Goal: Task Accomplishment & Management: Manage account settings

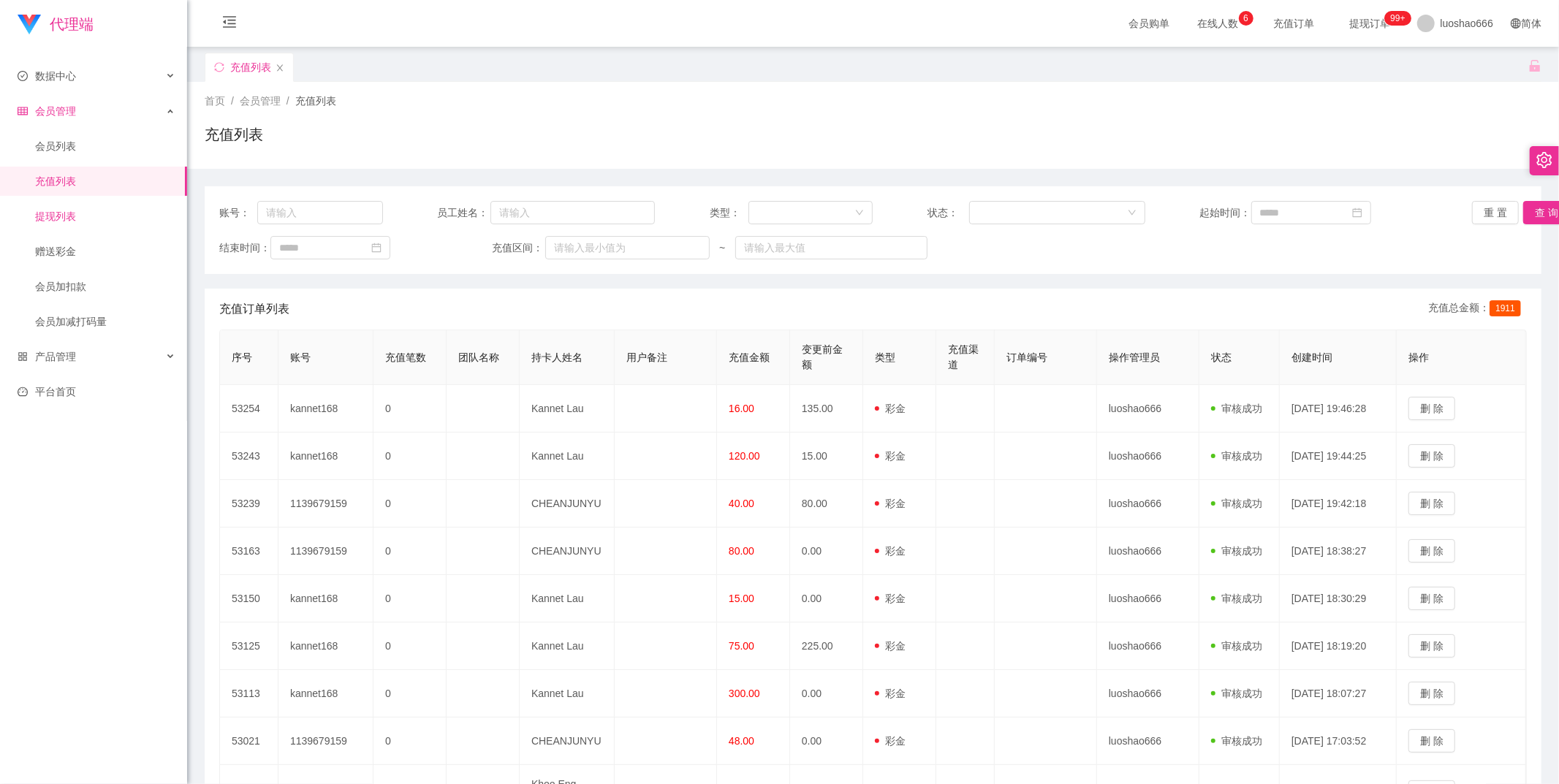
click at [128, 220] on link "提现列表" at bounding box center [106, 216] width 141 height 29
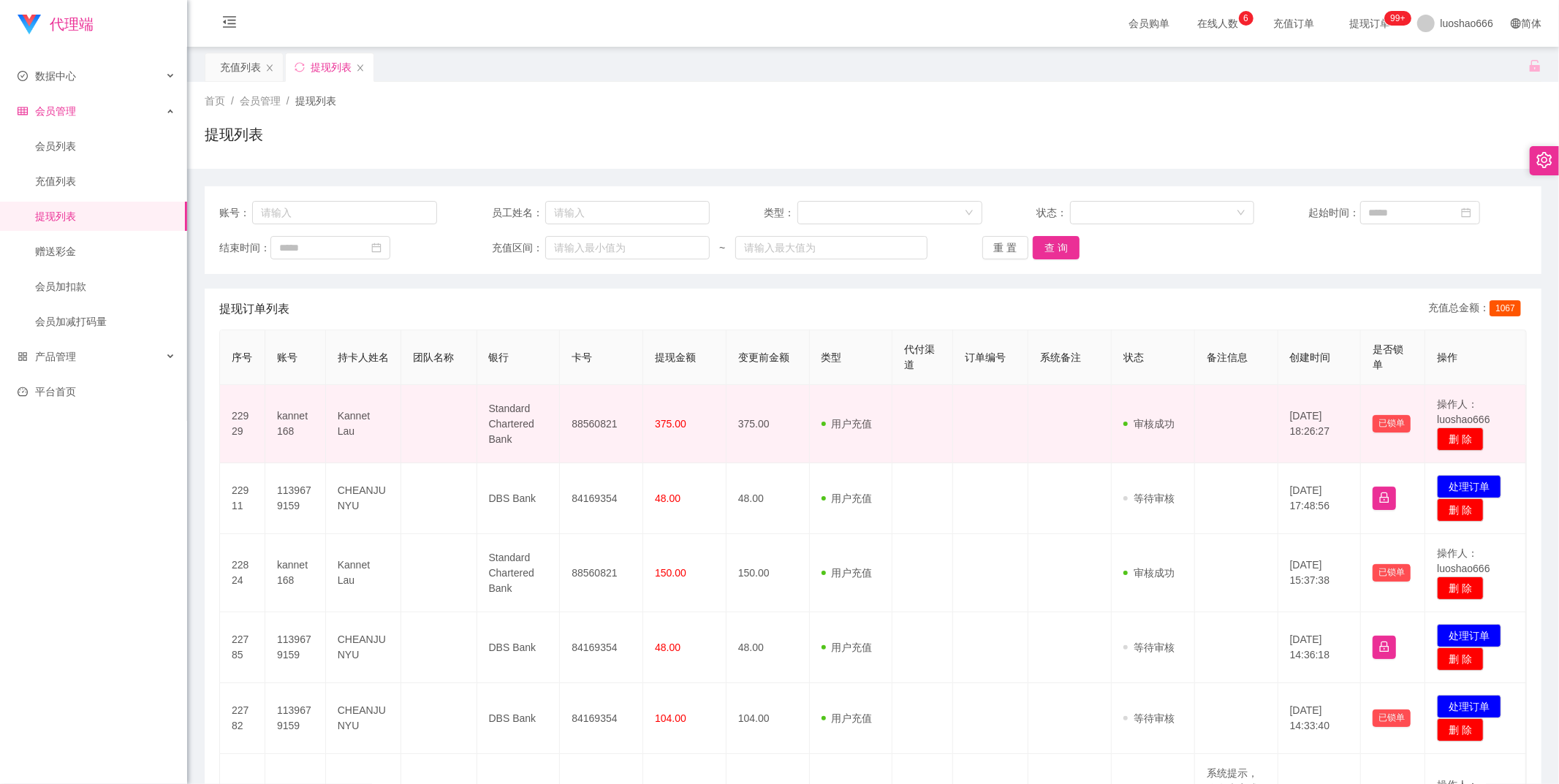
click at [380, 422] on td "Kannet Lau" at bounding box center [363, 424] width 75 height 78
click at [294, 416] on td "kannet168" at bounding box center [295, 424] width 60 height 78
copy td "kannet168"
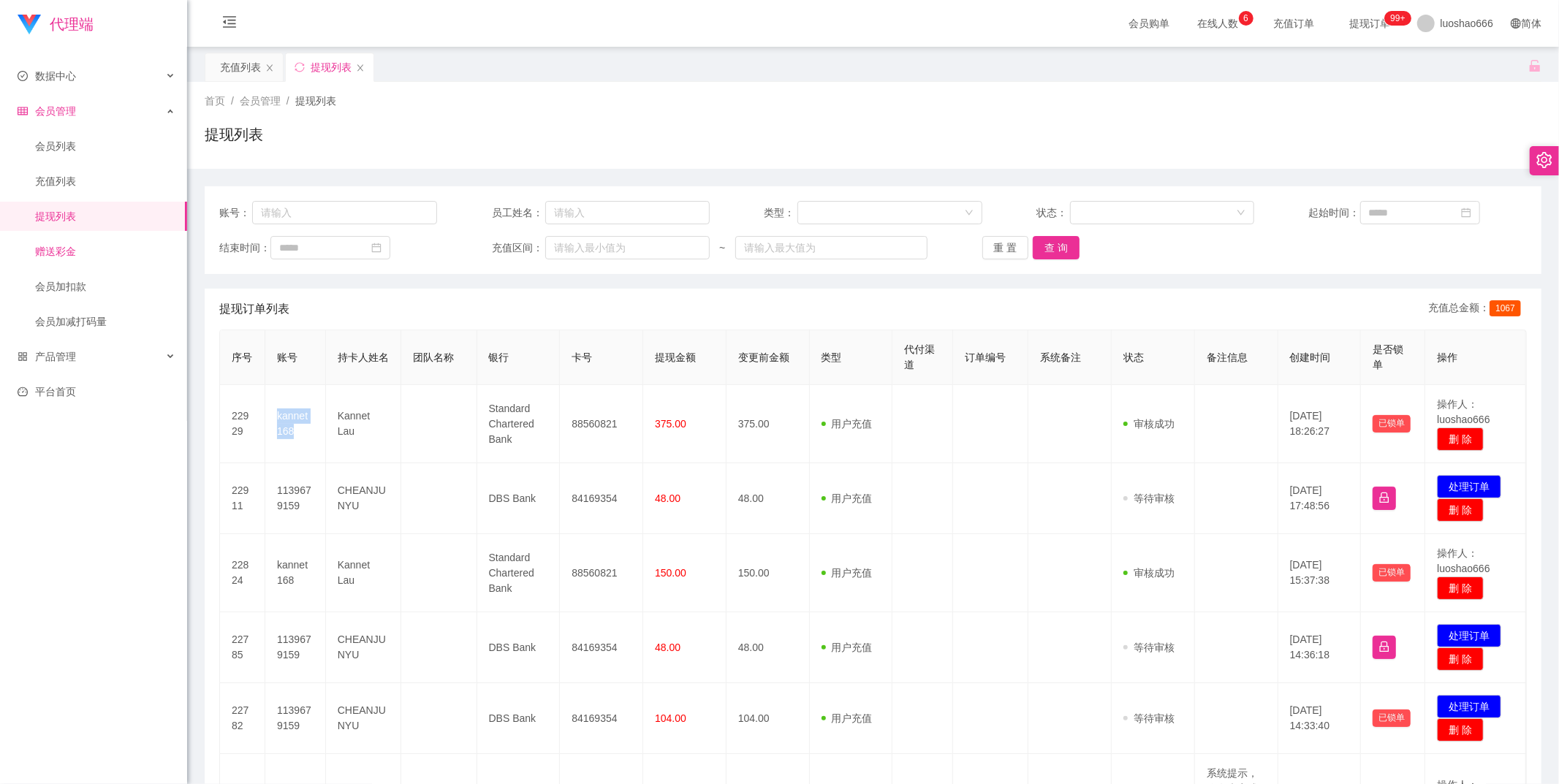
click at [73, 256] on link "赠送彩金" at bounding box center [106, 251] width 141 height 29
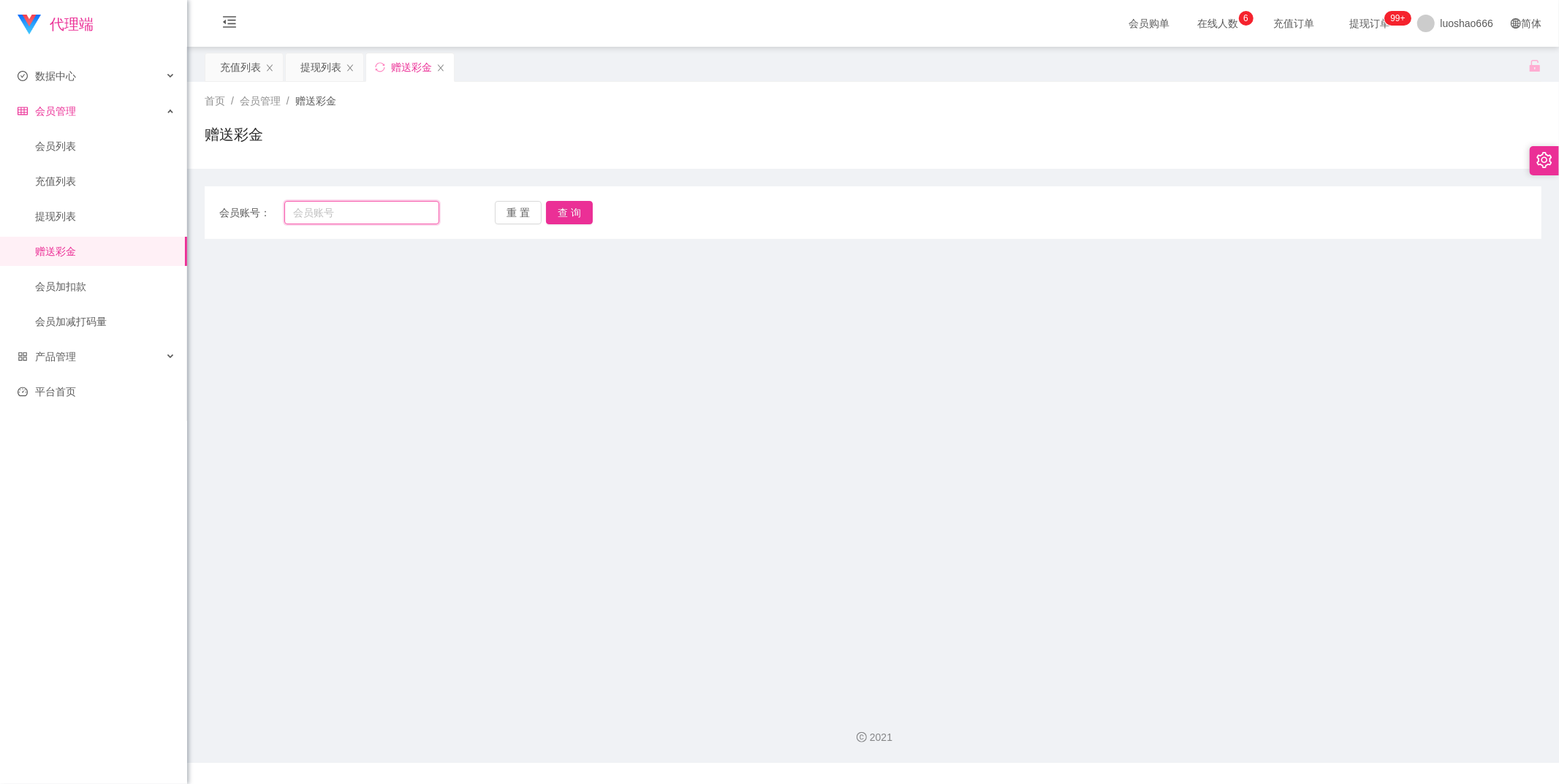
click at [401, 210] on input "text" at bounding box center [362, 212] width 156 height 24
paste input "kannet168"
type input "kannet168"
click at [565, 219] on button "查 询" at bounding box center [569, 212] width 47 height 24
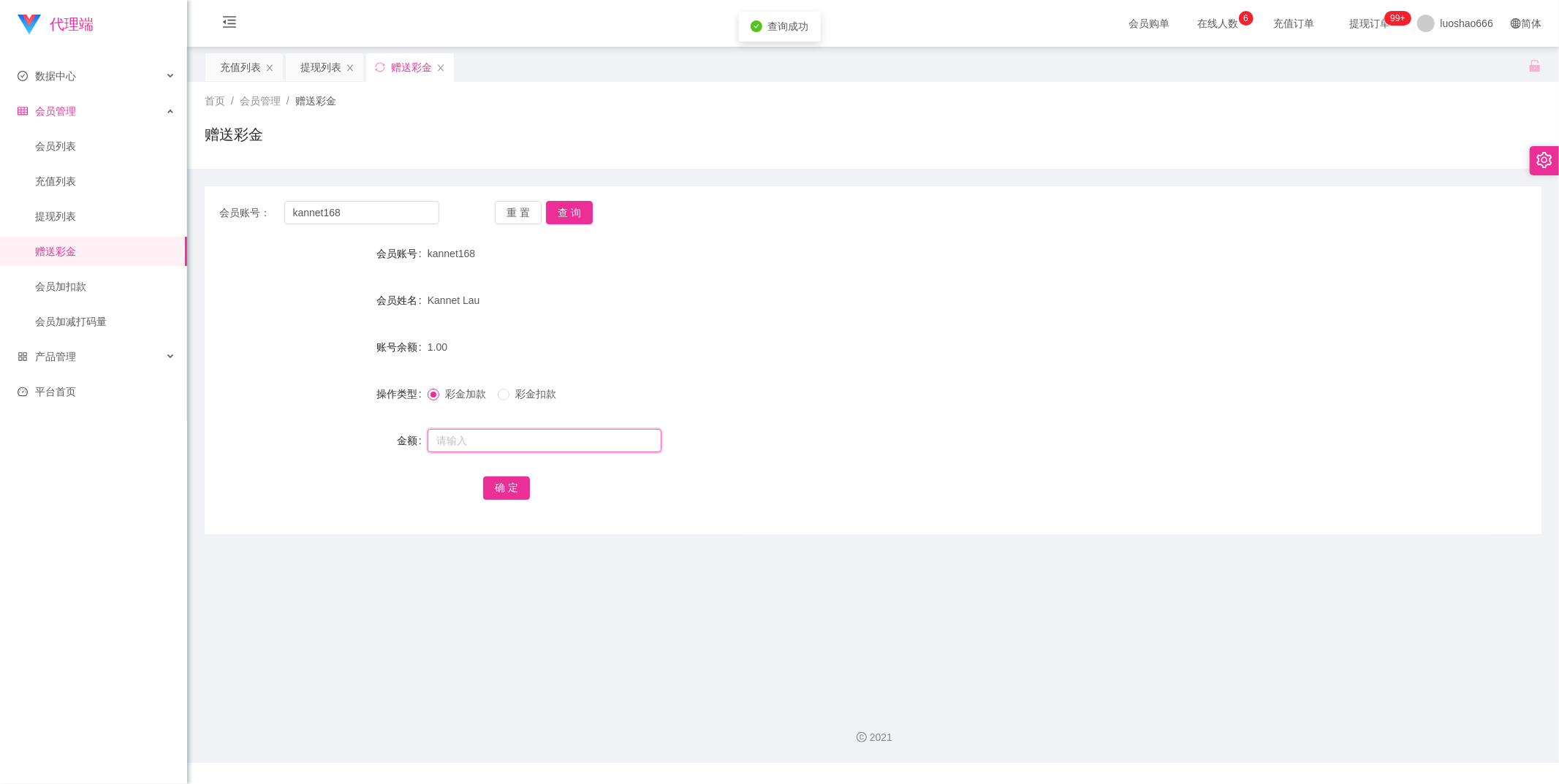
click at [534, 439] on input "text" at bounding box center [544, 440] width 234 height 24
type input "65"
click at [517, 494] on button "确 定" at bounding box center [506, 488] width 47 height 24
click at [575, 209] on button "查 询" at bounding box center [569, 212] width 47 height 24
drag, startPoint x: 70, startPoint y: 280, endPoint x: 119, endPoint y: 287, distance: 49.5
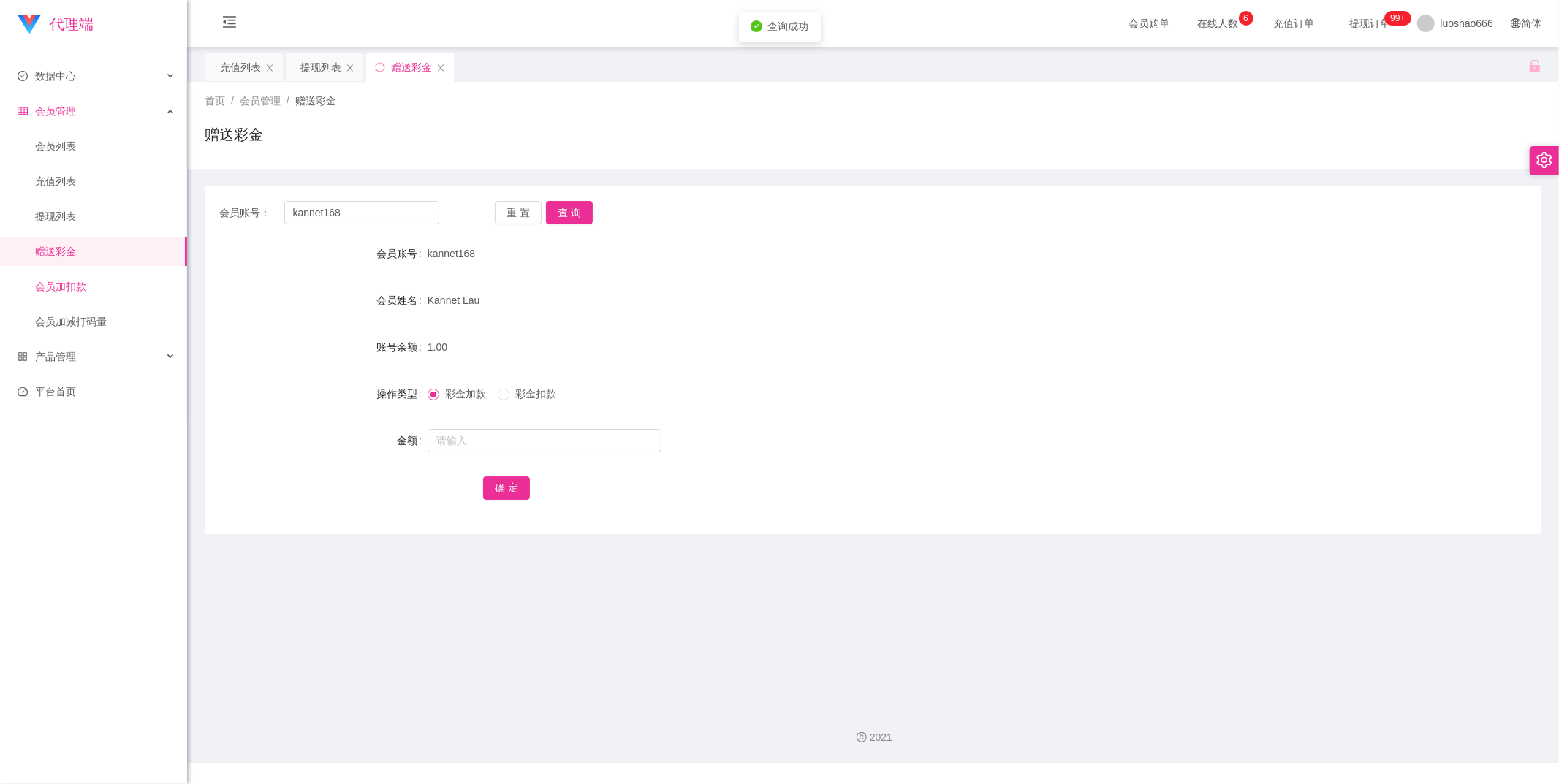
click at [71, 280] on link "会员加扣款" at bounding box center [106, 287] width 141 height 29
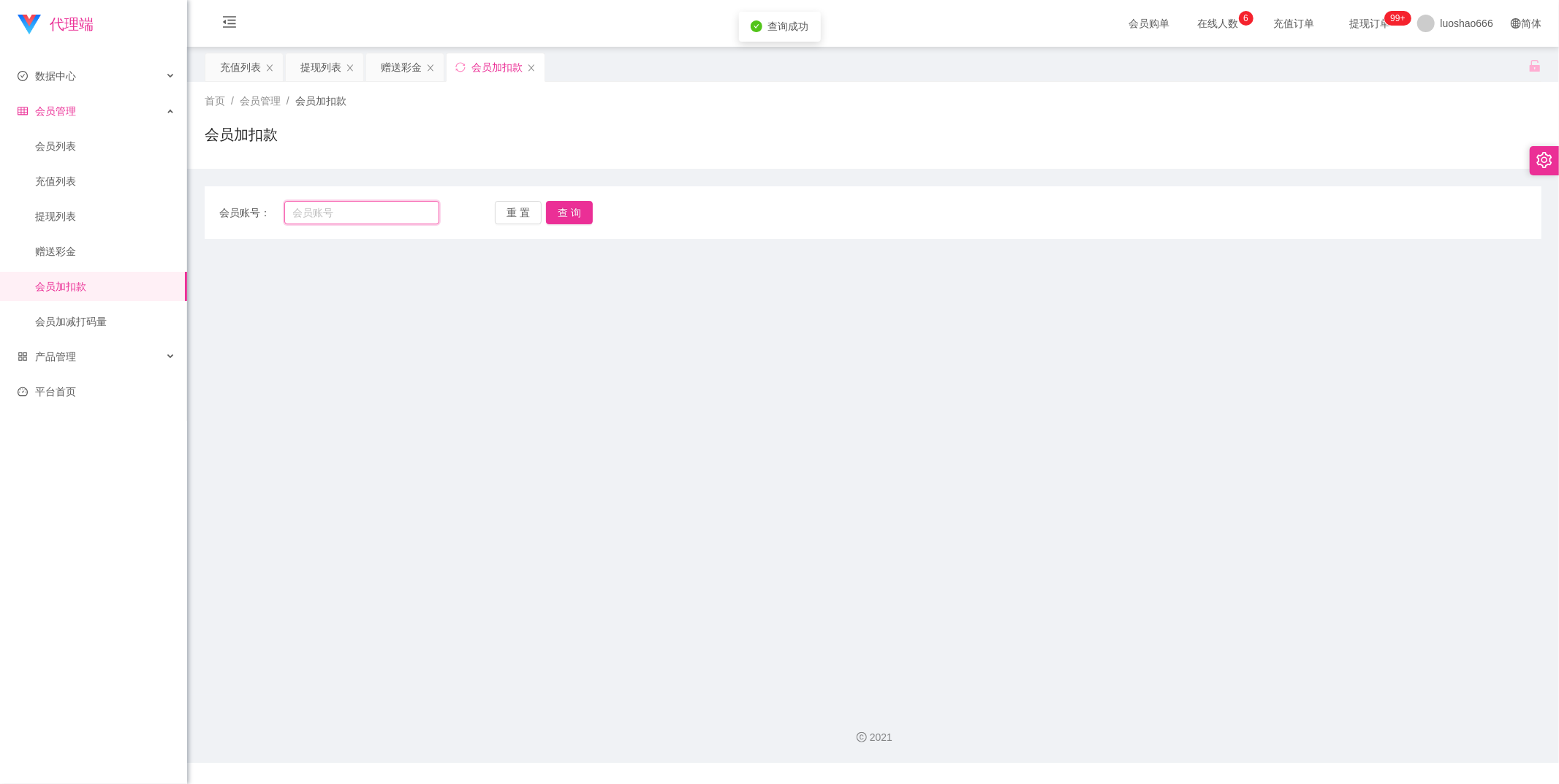
click at [317, 214] on input "text" at bounding box center [362, 212] width 156 height 24
click at [78, 223] on link "提现列表" at bounding box center [106, 216] width 141 height 29
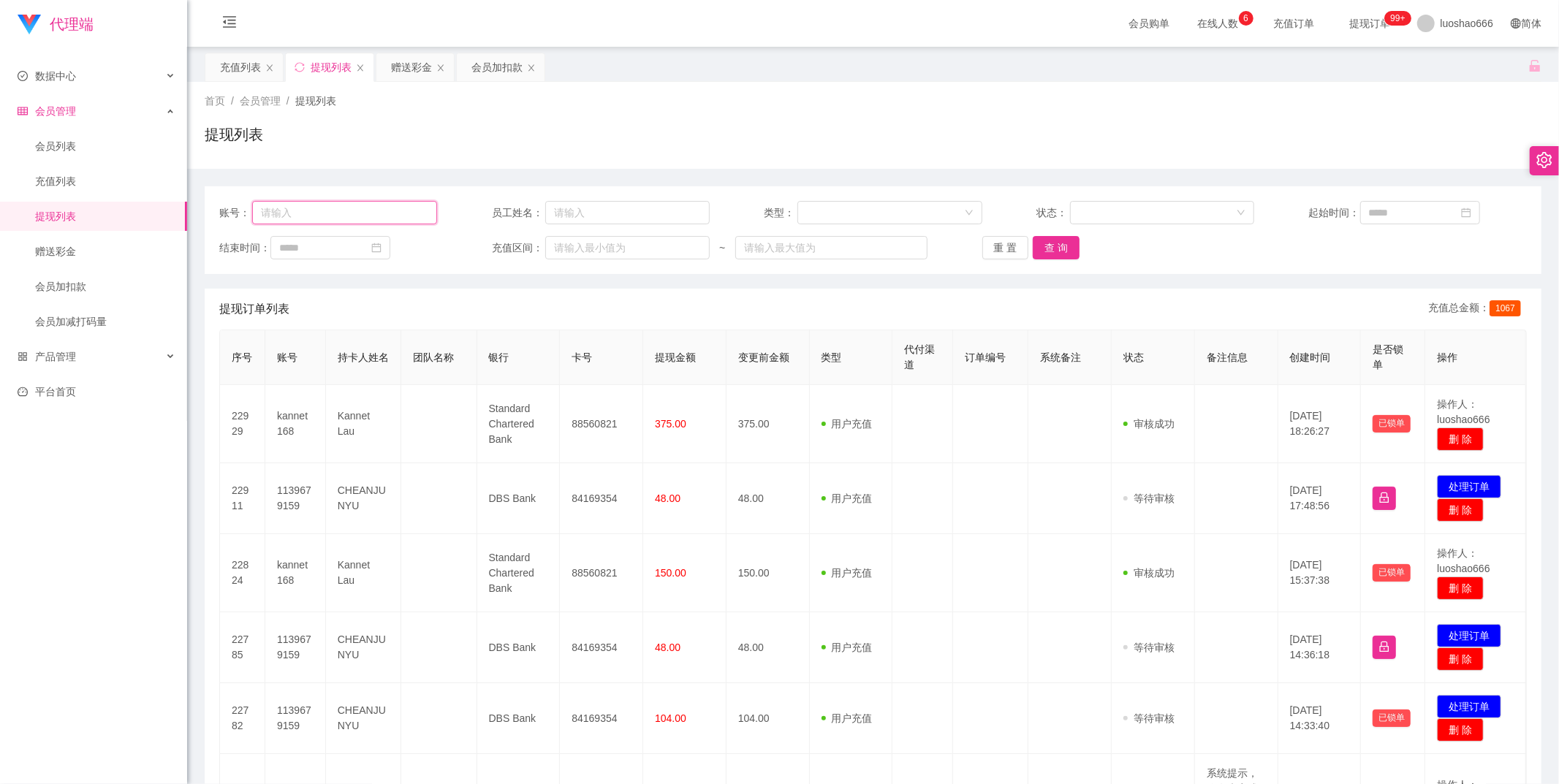
click at [378, 215] on input "text" at bounding box center [345, 212] width 185 height 24
paste input "kannet168"
type input "kannet168"
click at [1070, 261] on div "账号： kannet168 员工姓名： 类型： 状态： 起始时间： 结束时间： 充值区间： ~ 重 置 查 询" at bounding box center [873, 230] width 1337 height 88
click at [1069, 257] on button "查 询" at bounding box center [1056, 248] width 47 height 24
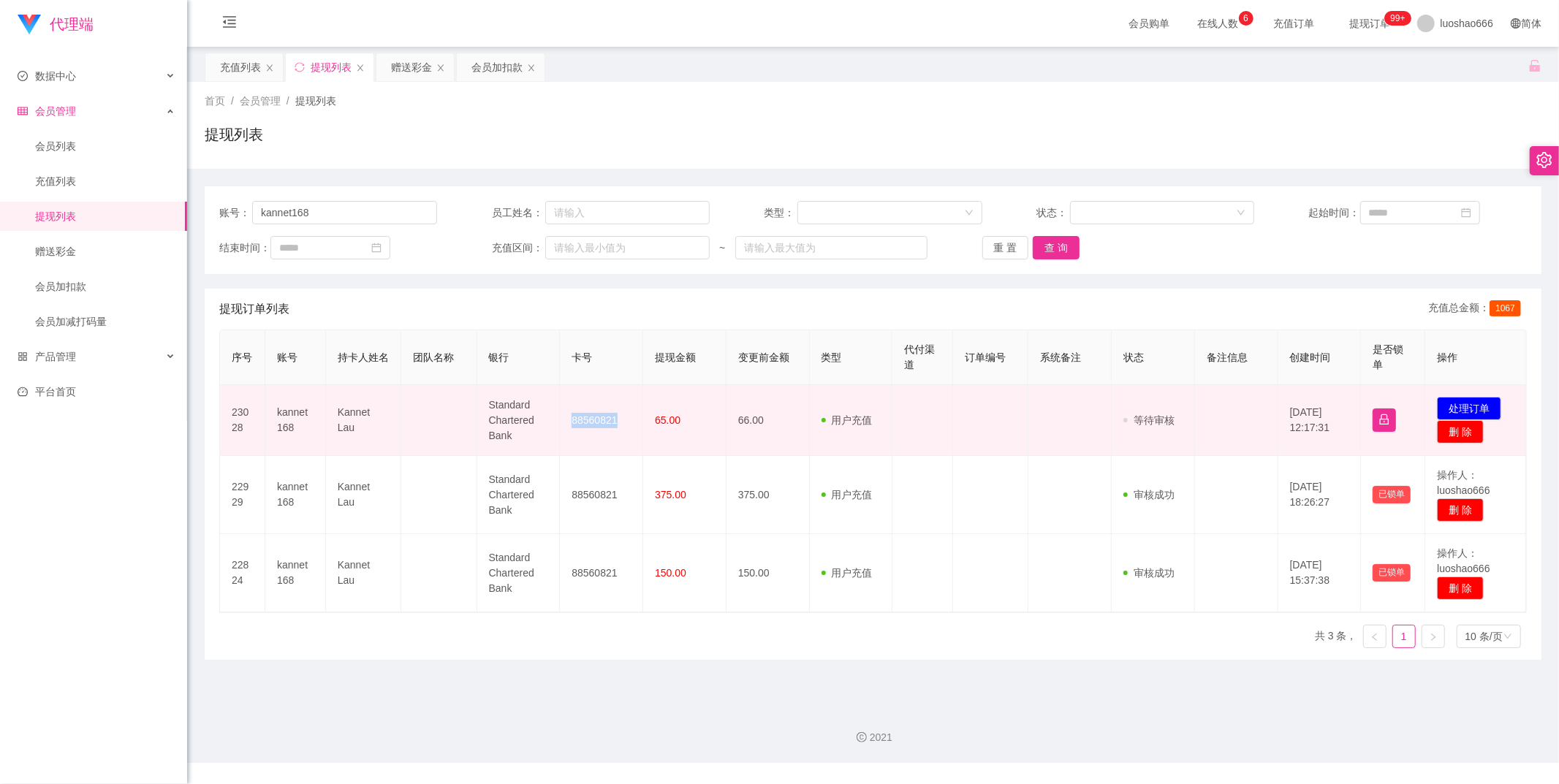
drag, startPoint x: 570, startPoint y: 416, endPoint x: 626, endPoint y: 417, distance: 56.0
click at [626, 417] on td "88560821" at bounding box center [601, 420] width 83 height 71
copy td "88560821"
